Goal: Information Seeking & Learning: Understand process/instructions

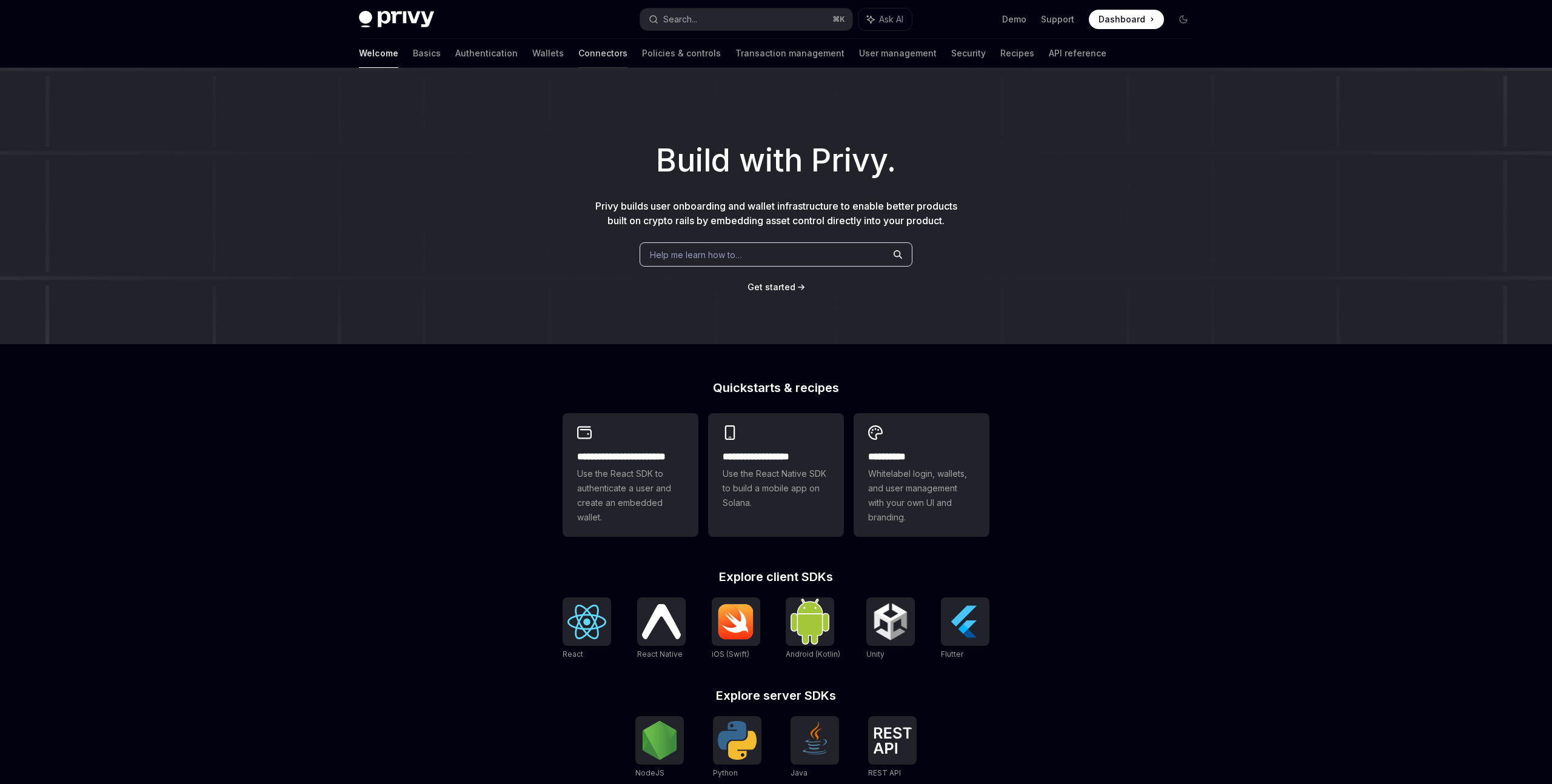
click at [578, 60] on link "Connectors" at bounding box center [603, 53] width 49 height 29
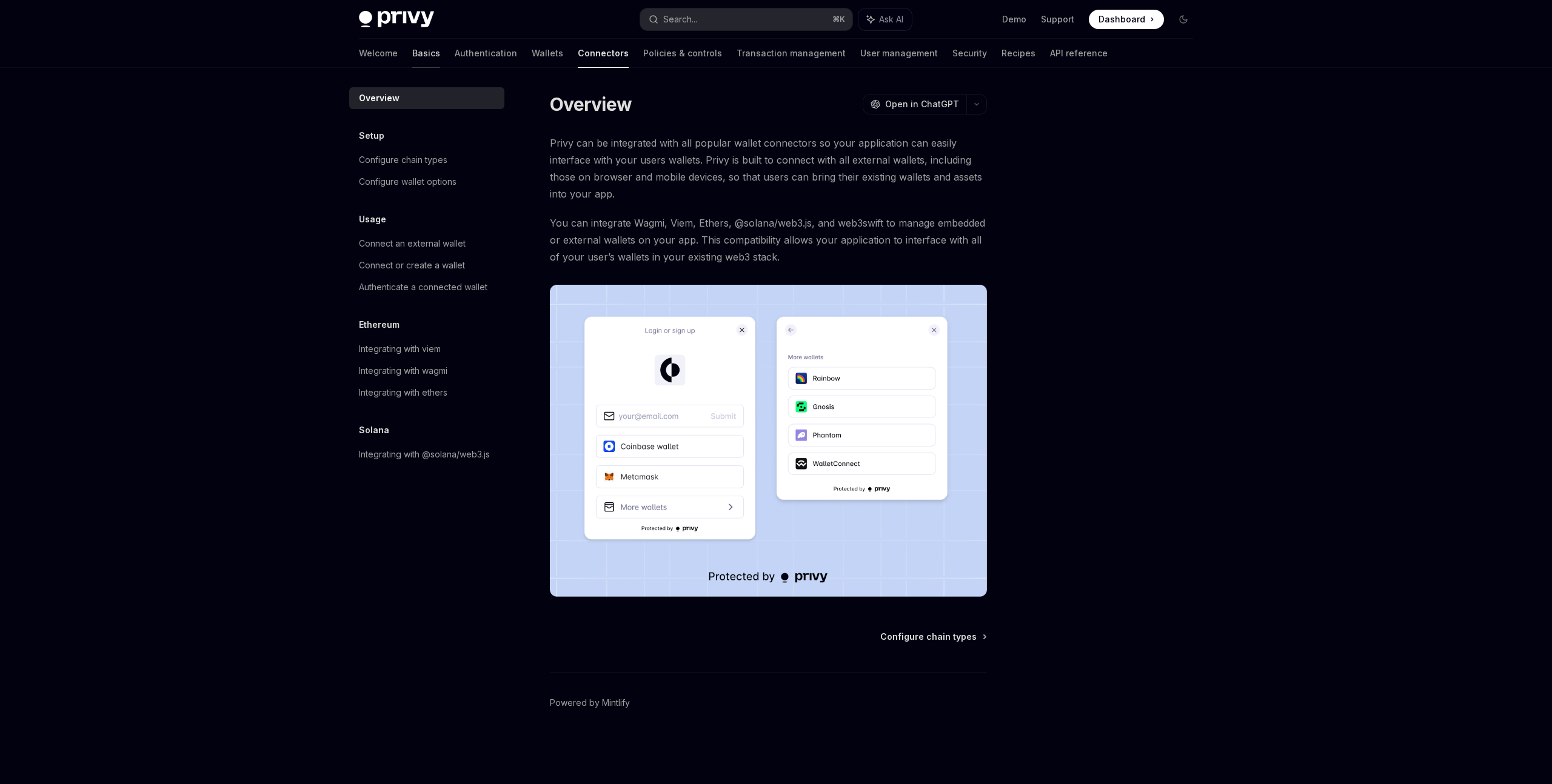
click at [412, 55] on link "Basics" at bounding box center [426, 53] width 28 height 29
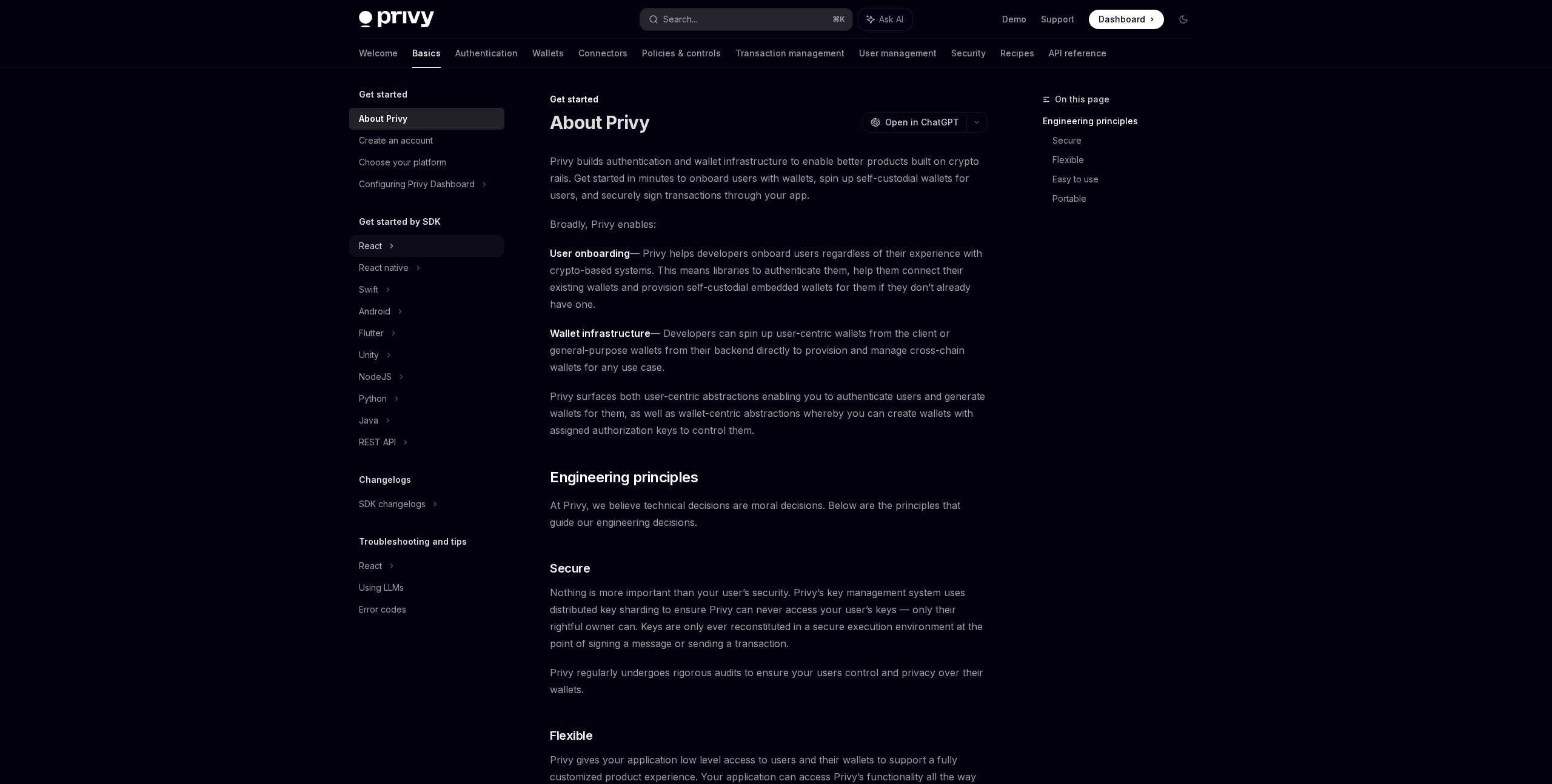
click at [403, 251] on div "React" at bounding box center [427, 246] width 155 height 22
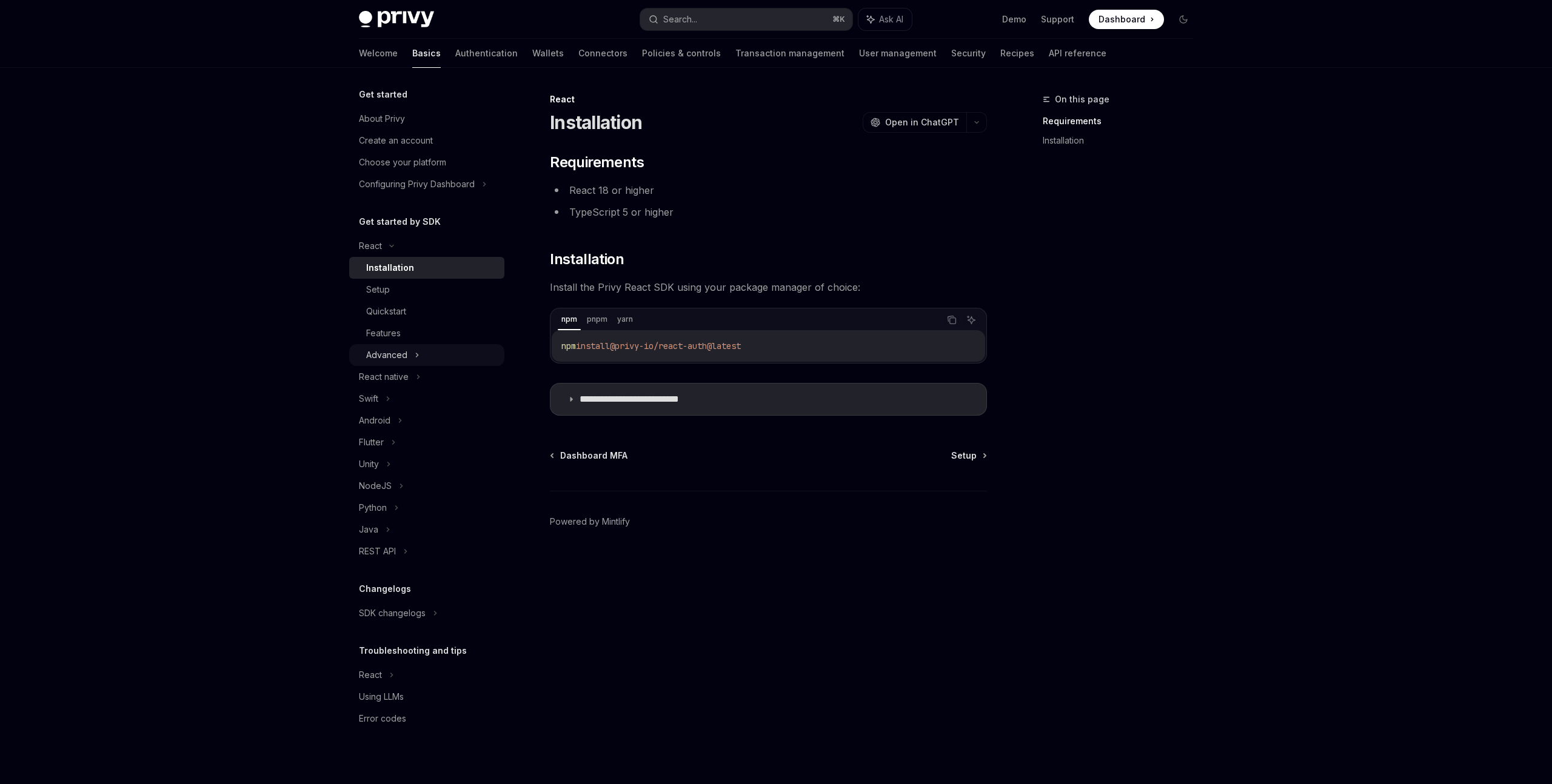
click at [414, 355] on icon at bounding box center [416, 355] width 5 height 14
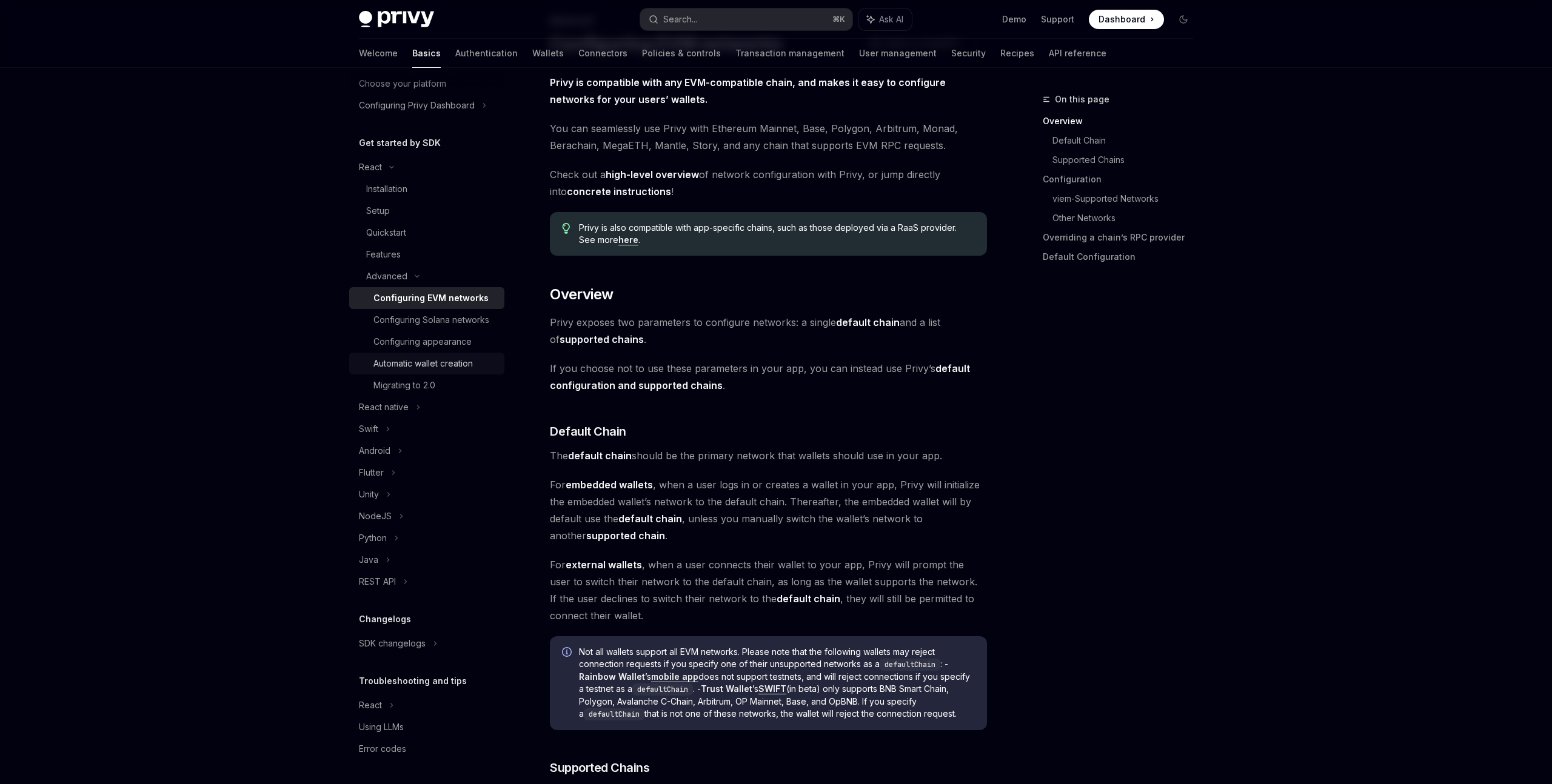
scroll to position [79, 0]
click at [401, 581] on div "REST API" at bounding box center [427, 582] width 155 height 22
type textarea "*"
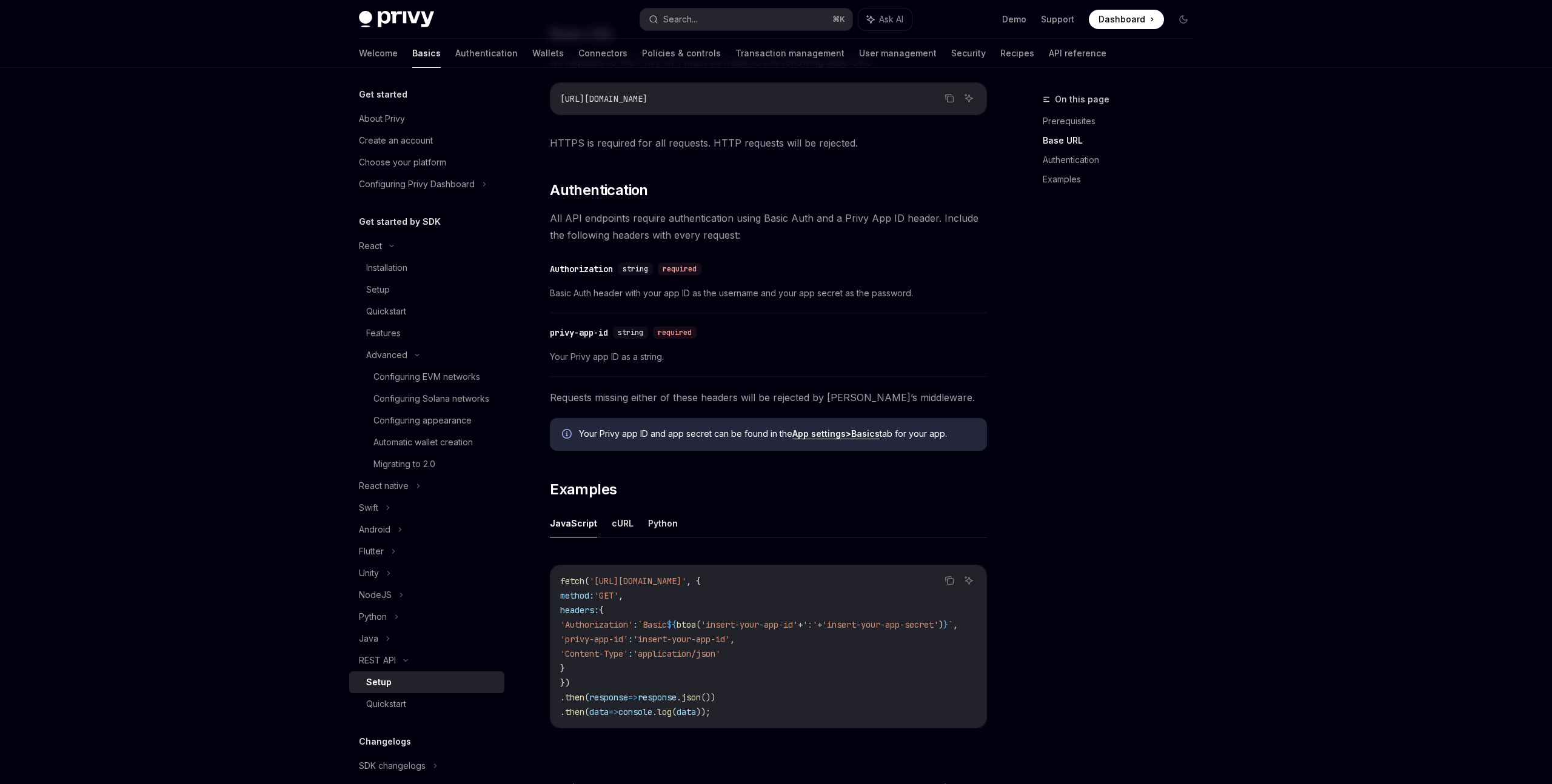
scroll to position [216, 0]
